Goal: Information Seeking & Learning: Find specific fact

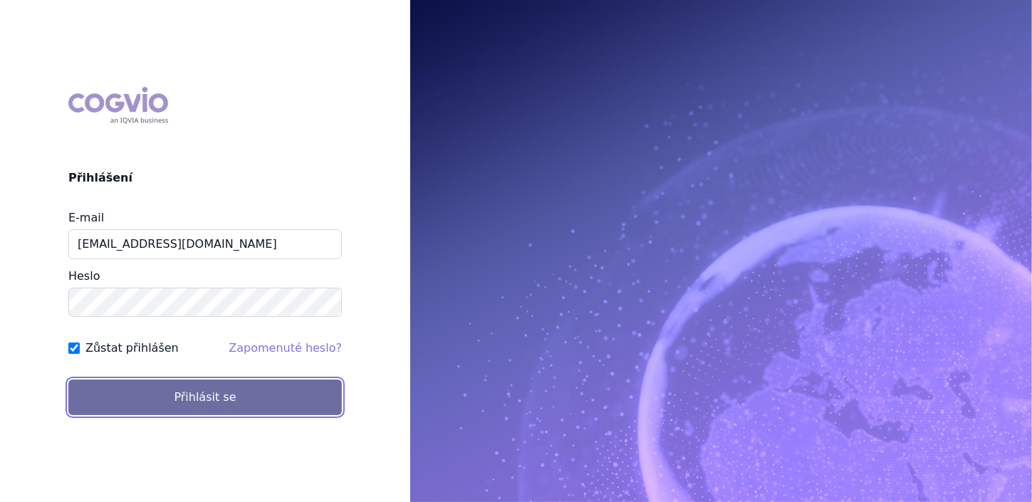
click at [123, 390] on button "Přihlásit se" at bounding box center [204, 398] width 273 height 36
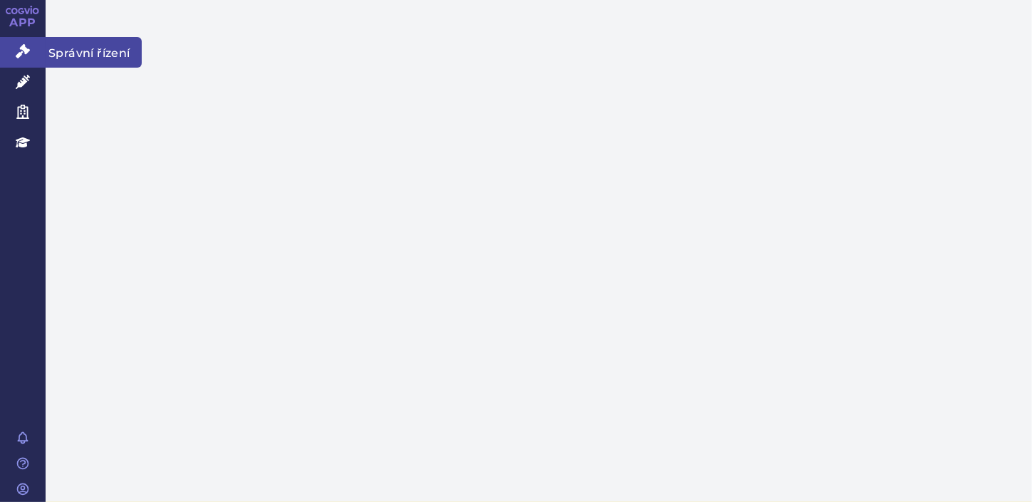
click at [13, 53] on link "Správní řízení" at bounding box center [23, 52] width 46 height 30
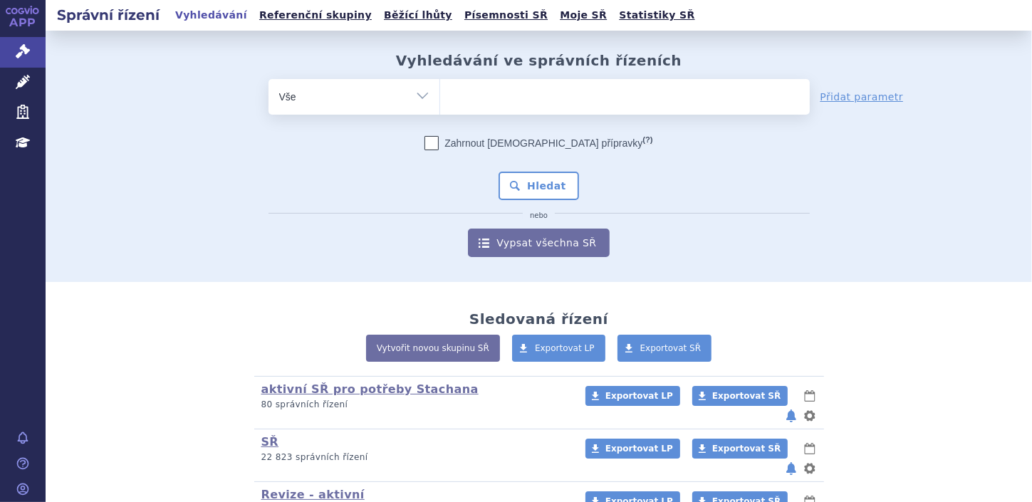
click at [516, 95] on ul at bounding box center [625, 94] width 370 height 30
click at [440, 95] on select at bounding box center [439, 96] width 1 height 36
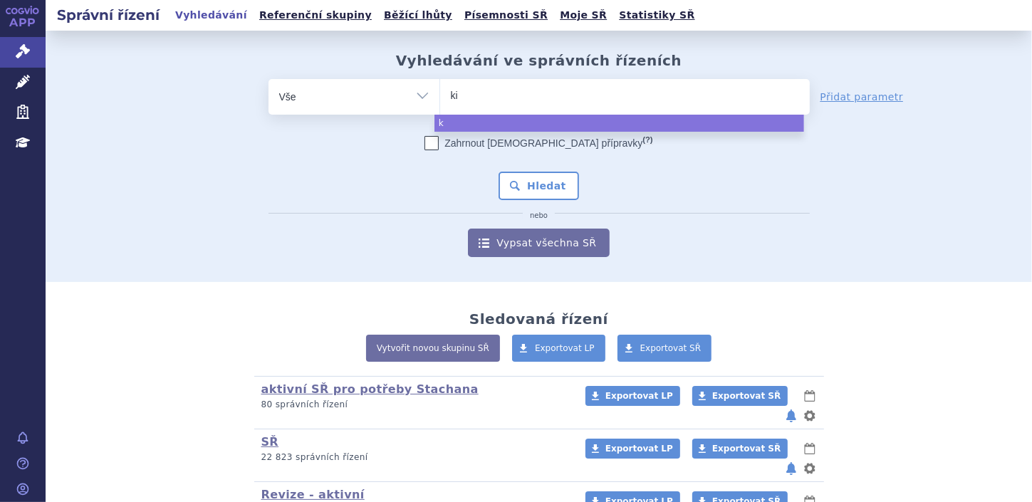
type input "kis"
type input "kisq"
type input "kisqa"
type input "kisqali"
select select "kisqali"
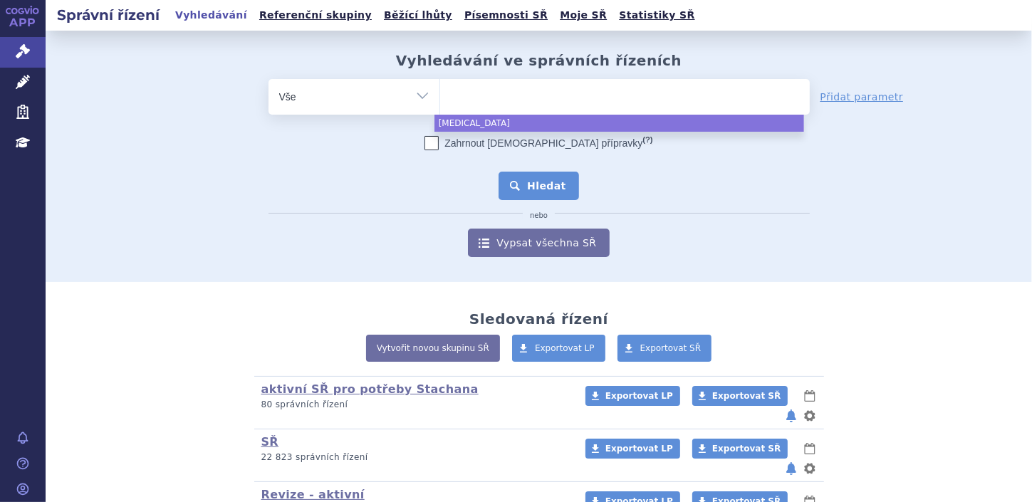
click at [543, 181] on button "Hledat" at bounding box center [539, 186] width 80 height 28
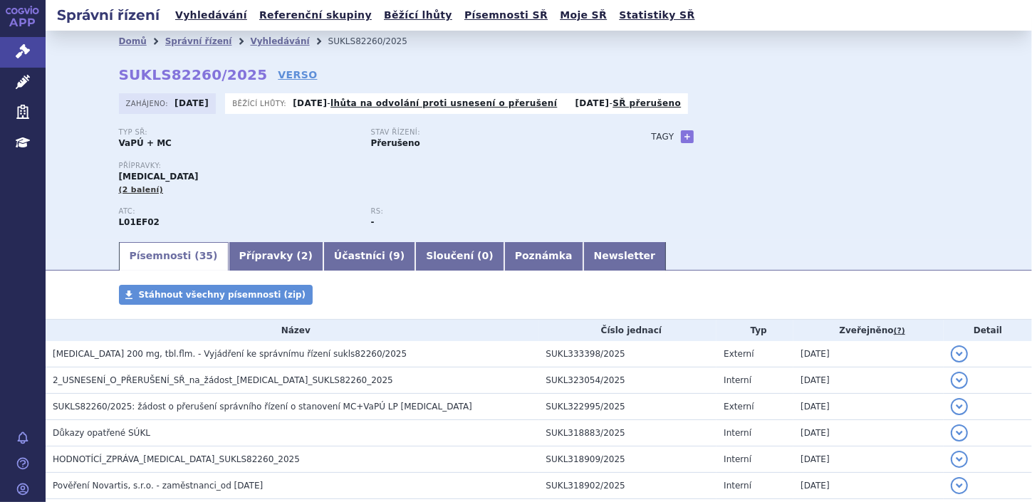
scroll to position [270, 0]
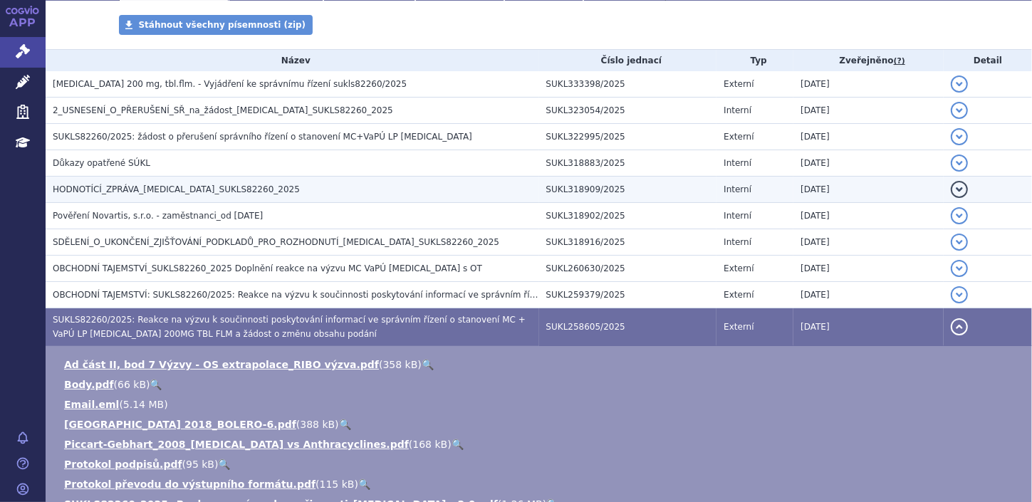
click at [83, 188] on span "HODNOTÍCÍ_ZPRÁVA_[MEDICAL_DATA]_SUKLS82260_2025" at bounding box center [176, 189] width 247 height 10
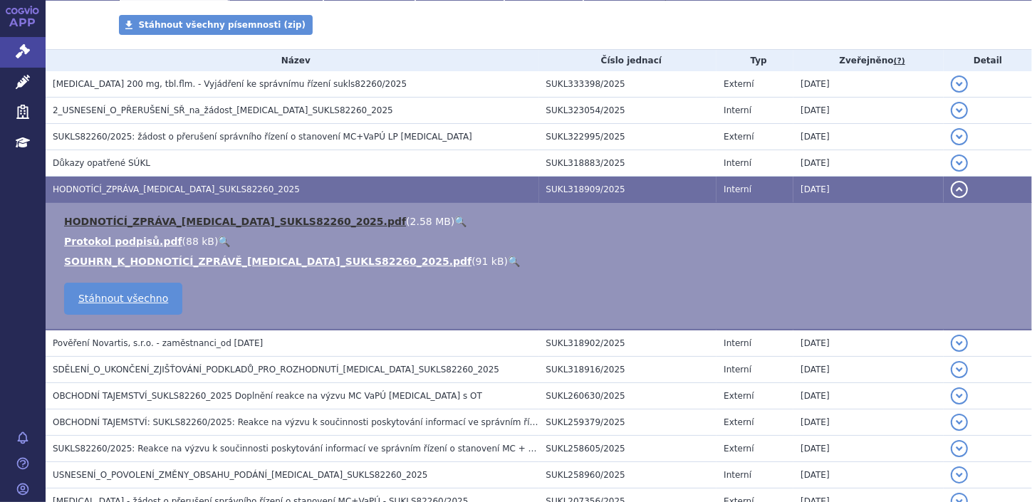
click at [92, 219] on link "HODNOTÍCÍ_ZPRÁVA_KISQALI_SUKLS82260_2025.pdf" at bounding box center [235, 221] width 342 height 11
